Goal: Task Accomplishment & Management: Manage account settings

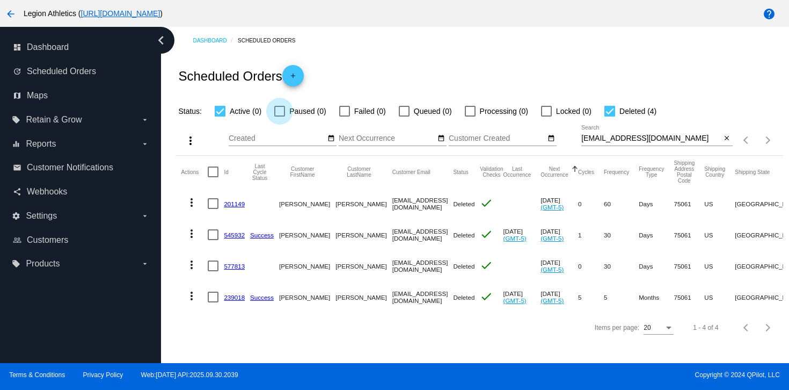
click at [279, 109] on div at bounding box center [279, 111] width 11 height 11
click at [279, 116] on input "Paused (0)" at bounding box center [279, 116] width 1 height 1
checkbox input "true"
click at [231, 293] on mat-cell "239018" at bounding box center [237, 296] width 26 height 31
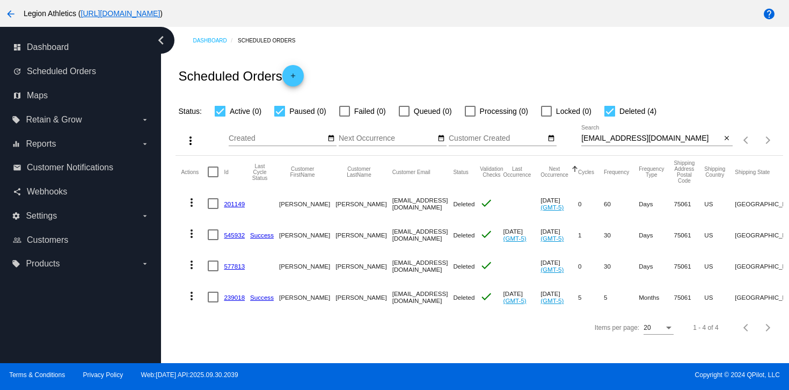
click at [231, 302] on mat-cell "239018" at bounding box center [237, 296] width 26 height 31
click at [231, 298] on link "239018" at bounding box center [234, 296] width 21 height 7
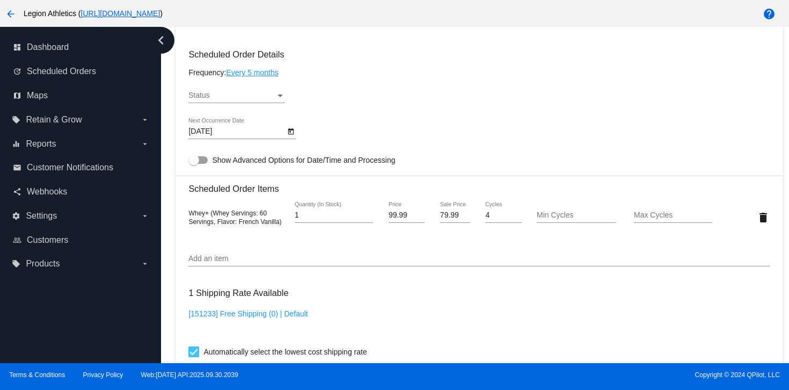
scroll to position [629, 0]
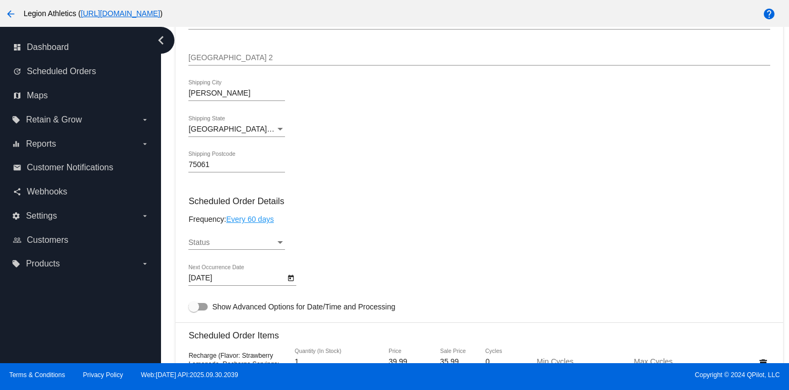
scroll to position [545, 0]
